Goal: Find specific page/section: Find specific page/section

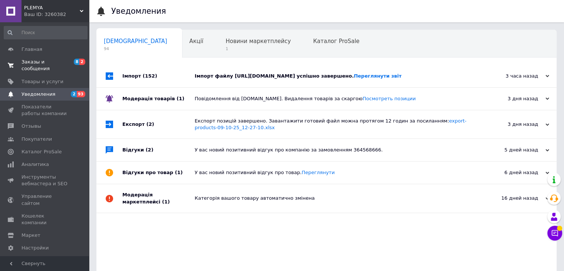
click at [49, 56] on link "Заказы и сообщения 8 2" at bounding box center [45, 65] width 91 height 19
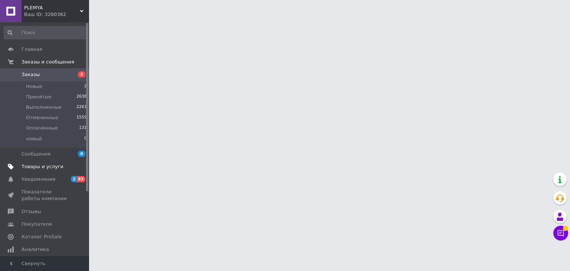
click at [61, 167] on span "Товары и услуги" at bounding box center [45, 166] width 47 height 7
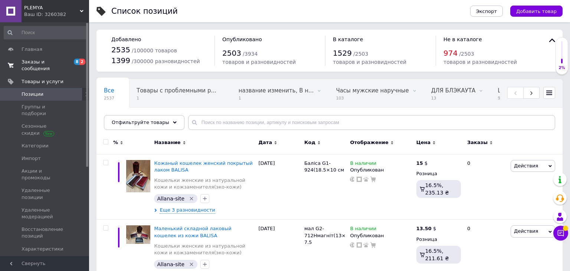
click at [68, 62] on span "Заказы и сообщения" at bounding box center [45, 65] width 47 height 13
